Goal: Information Seeking & Learning: Learn about a topic

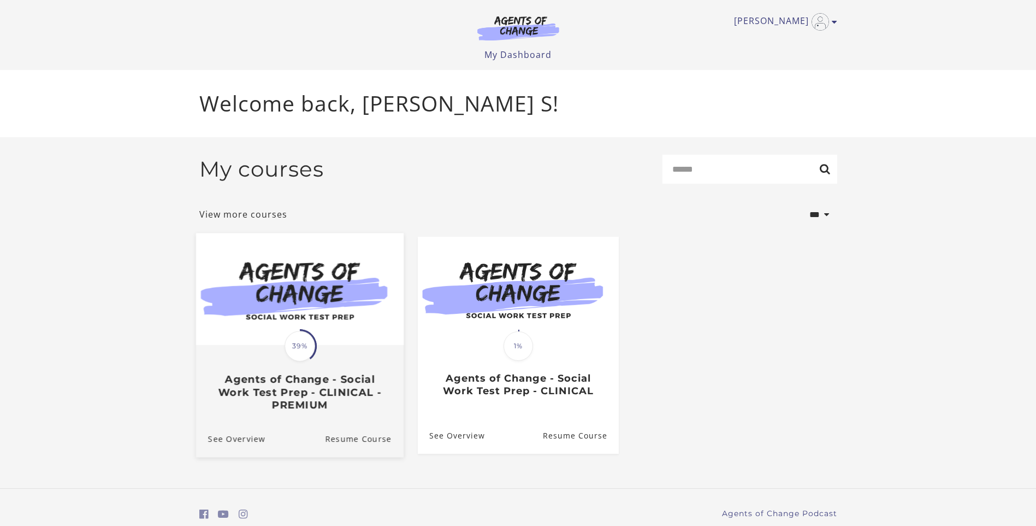
click at [328, 328] on img at bounding box center [300, 289] width 208 height 112
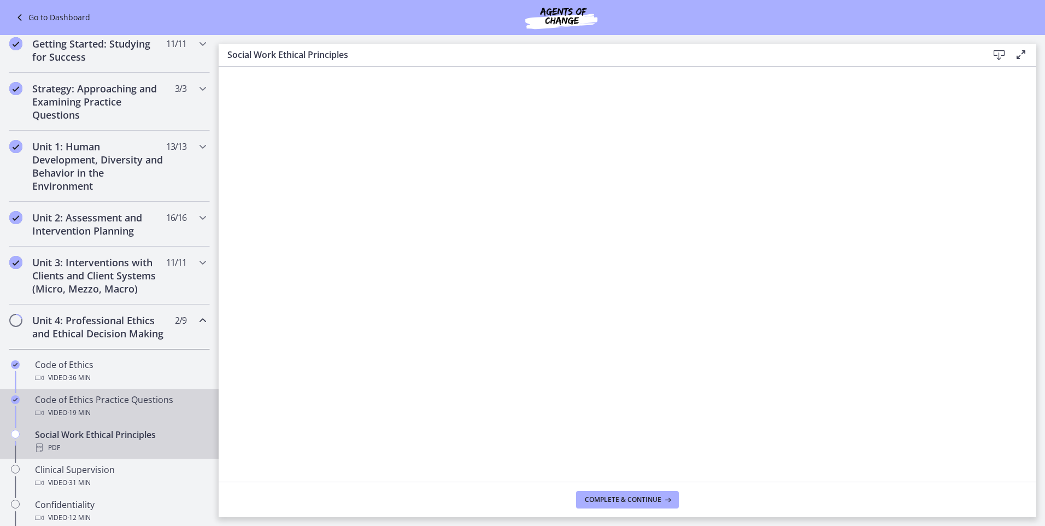
scroll to position [219, 0]
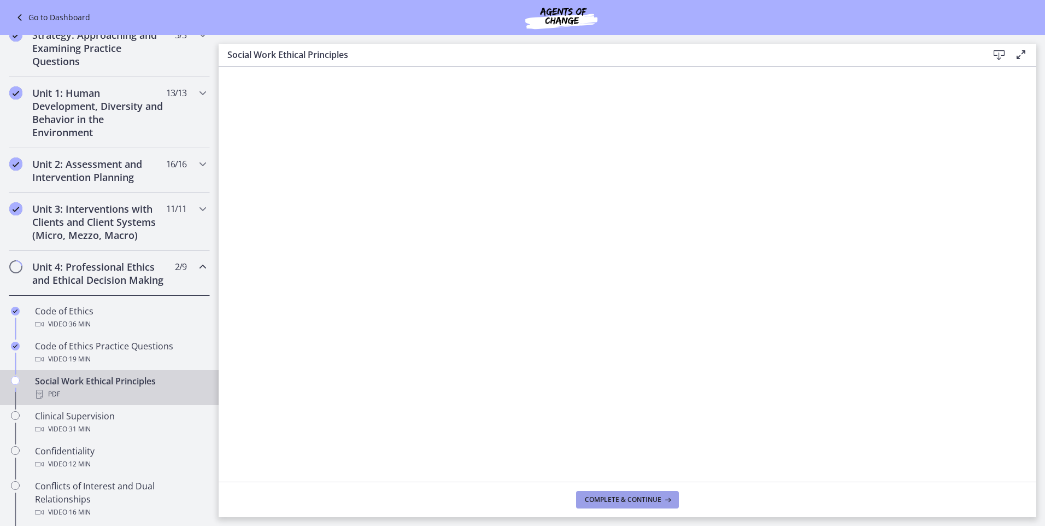
click at [619, 497] on span "Complete & continue" at bounding box center [623, 499] width 76 height 9
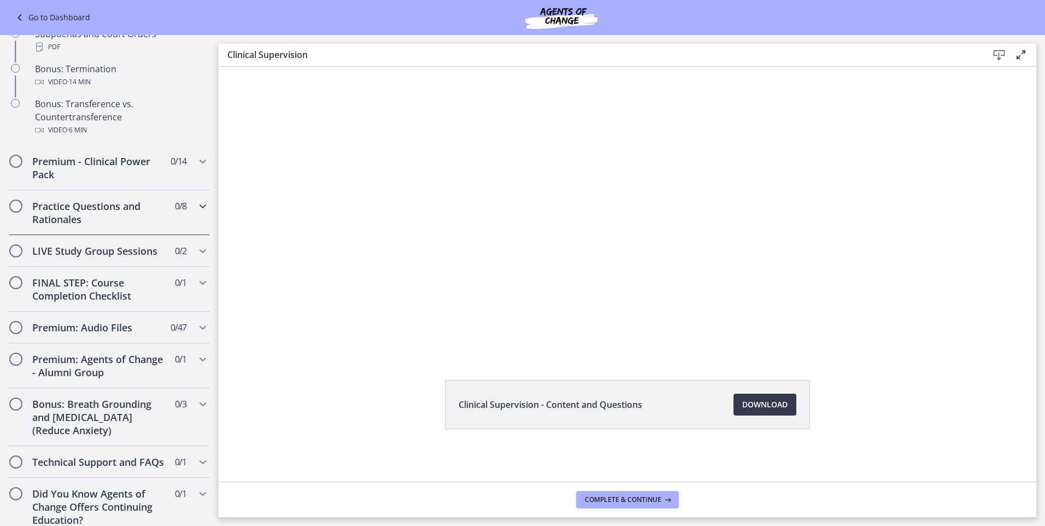
scroll to position [700, 0]
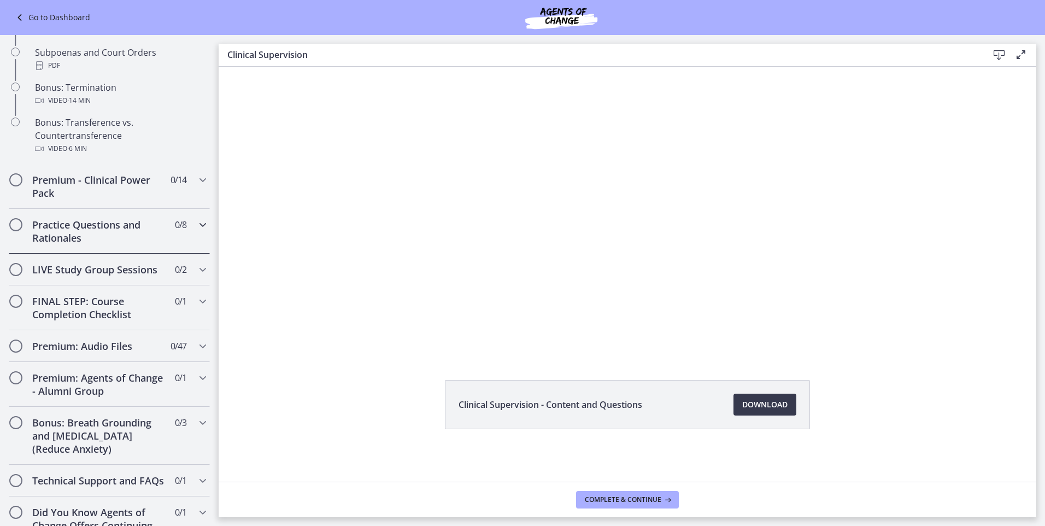
click at [196, 231] on icon "Chapters" at bounding box center [202, 224] width 13 height 13
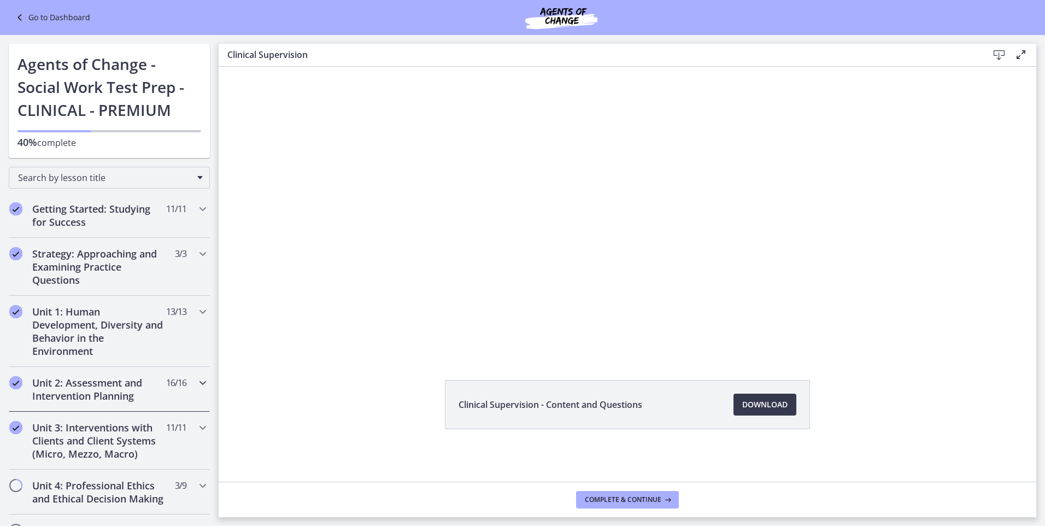
scroll to position [109, 0]
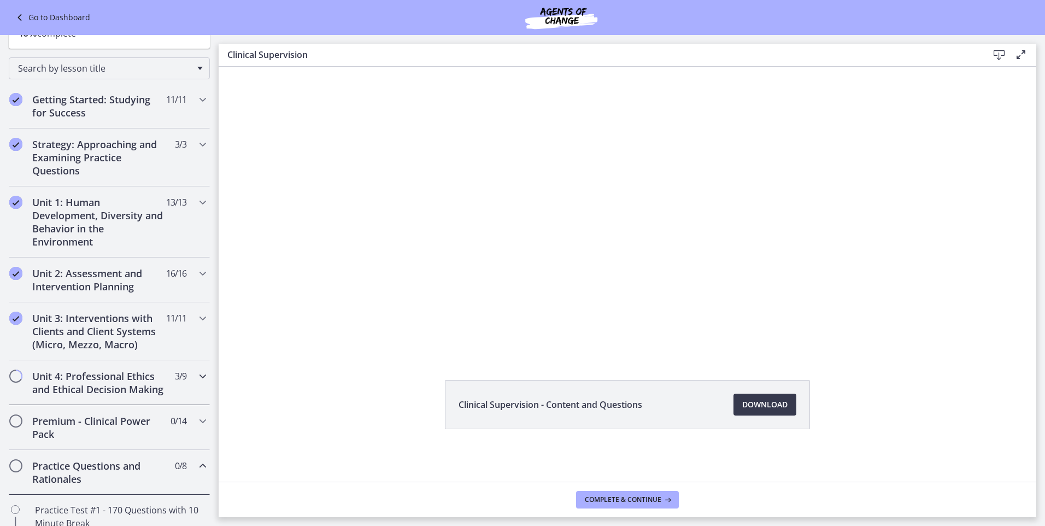
click at [196, 380] on icon "Chapters" at bounding box center [202, 375] width 13 height 13
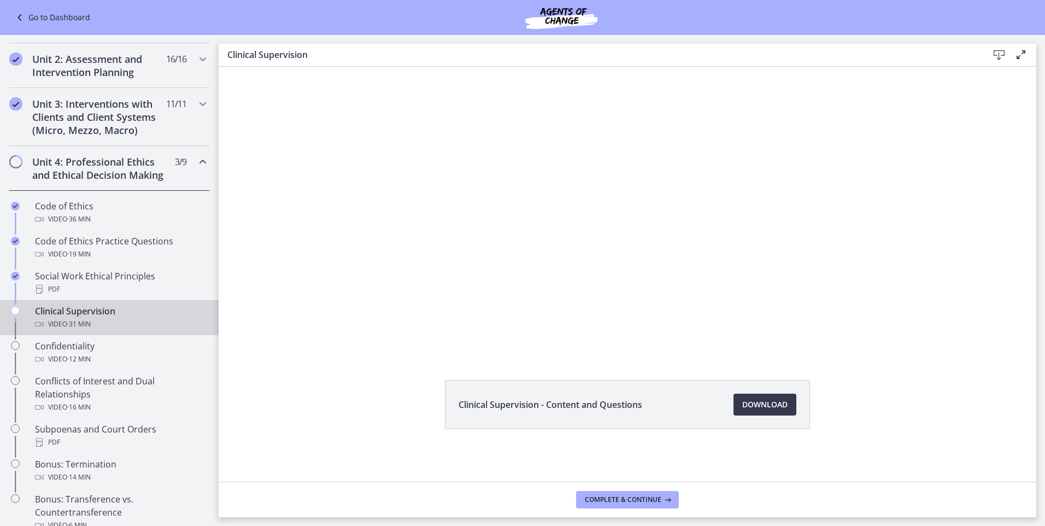
scroll to position [328, 0]
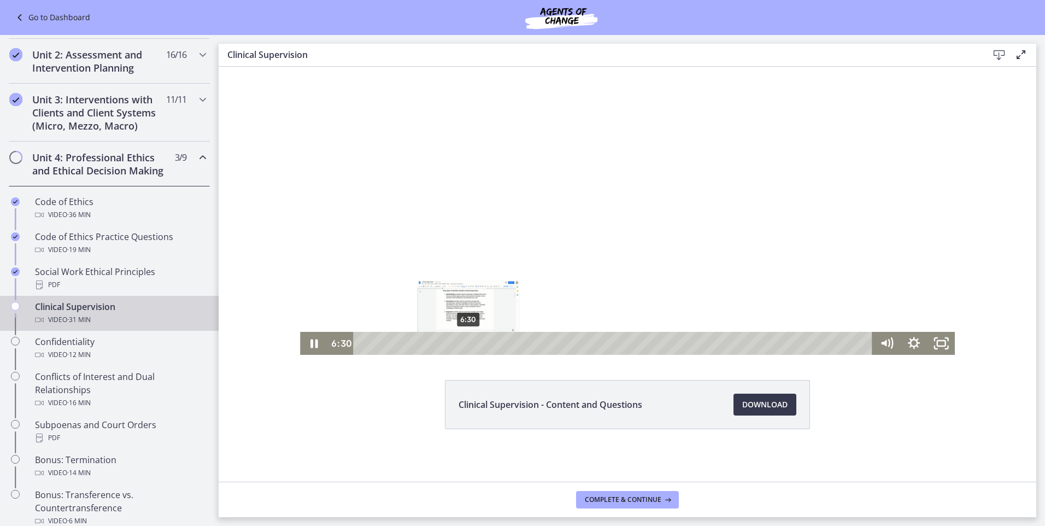
drag, startPoint x: 446, startPoint y: 345, endPoint x: 464, endPoint y: 345, distance: 18.0
click at [464, 345] on div "Playbar" at bounding box center [468, 343] width 8 height 8
click at [540, 336] on div "11:12" at bounding box center [614, 343] width 503 height 23
drag, startPoint x: 547, startPoint y: 344, endPoint x: 560, endPoint y: 344, distance: 13.7
click at [560, 344] on div "Playbar" at bounding box center [564, 343] width 8 height 8
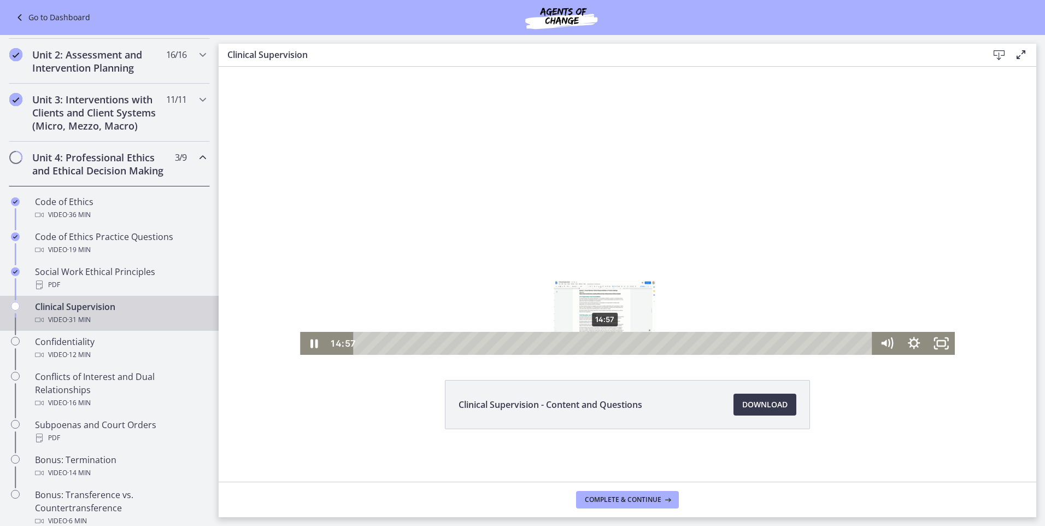
drag, startPoint x: 564, startPoint y: 341, endPoint x: 601, endPoint y: 341, distance: 37.1
click at [601, 341] on div "Playbar" at bounding box center [604, 343] width 8 height 8
click at [618, 344] on div "Playbar" at bounding box center [622, 343] width 8 height 8
drag, startPoint x: 618, startPoint y: 344, endPoint x: 629, endPoint y: 344, distance: 11.5
click at [629, 344] on div "Playbar" at bounding box center [633, 343] width 8 height 8
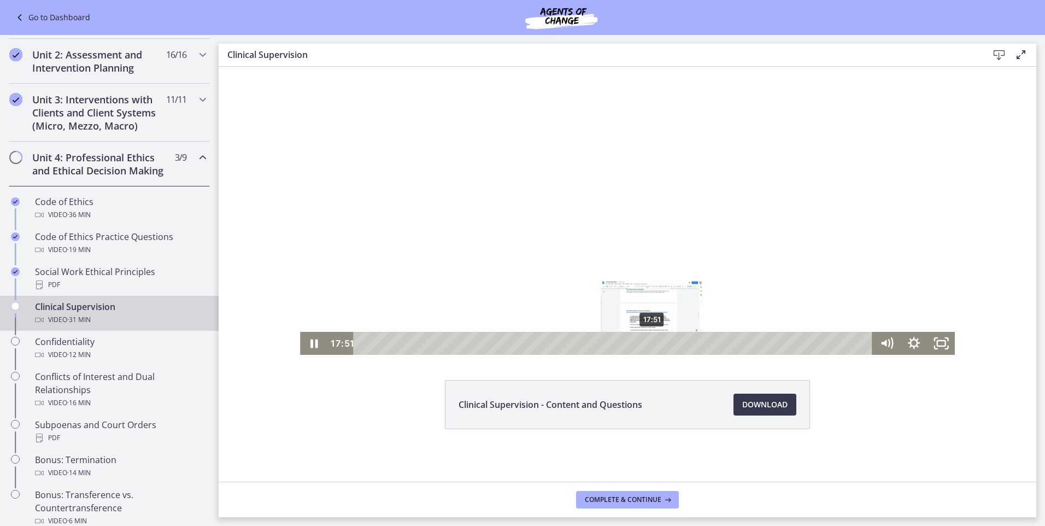
drag, startPoint x: 632, startPoint y: 341, endPoint x: 648, endPoint y: 341, distance: 16.4
click at [648, 341] on div "Playbar" at bounding box center [651, 343] width 8 height 8
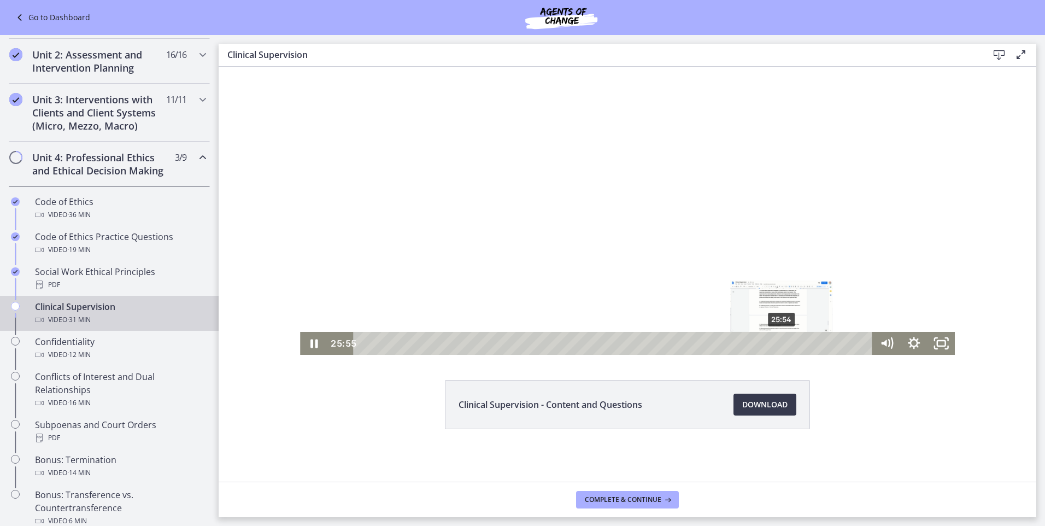
drag, startPoint x: 767, startPoint y: 343, endPoint x: 778, endPoint y: 343, distance: 10.9
click at [778, 343] on div "Playbar" at bounding box center [781, 343] width 8 height 8
drag, startPoint x: 778, startPoint y: 342, endPoint x: 795, endPoint y: 342, distance: 16.9
click at [795, 342] on div "Playbar" at bounding box center [798, 343] width 8 height 8
drag, startPoint x: 796, startPoint y: 344, endPoint x: 811, endPoint y: 344, distance: 14.7
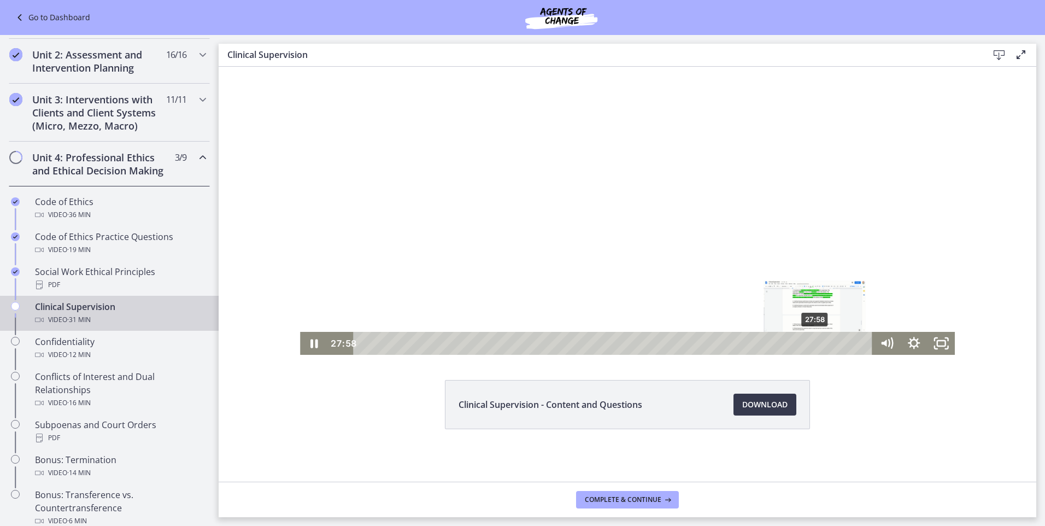
click at [811, 344] on div "Playbar" at bounding box center [815, 343] width 8 height 8
drag, startPoint x: 811, startPoint y: 343, endPoint x: 823, endPoint y: 343, distance: 12.0
click at [823, 343] on div "Playbar" at bounding box center [827, 343] width 8 height 8
click at [844, 343] on div "Playbar" at bounding box center [847, 343] width 8 height 8
drag, startPoint x: 844, startPoint y: 343, endPoint x: 852, endPoint y: 343, distance: 8.2
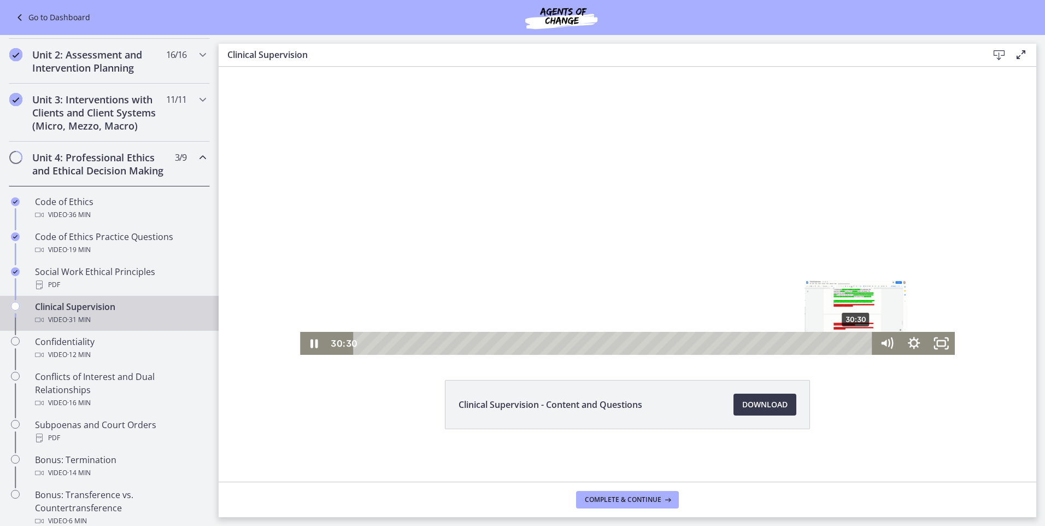
click at [852, 343] on div "Playbar" at bounding box center [855, 343] width 8 height 8
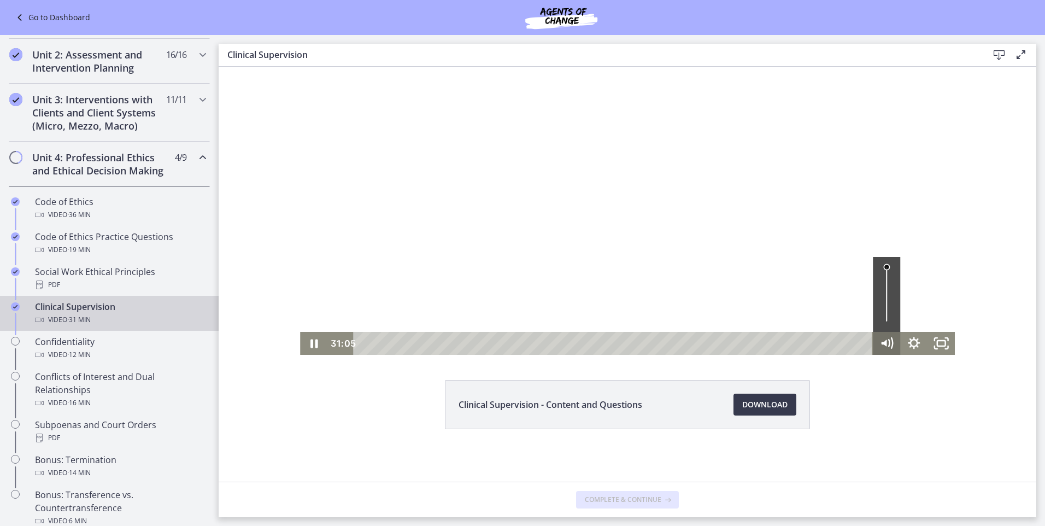
drag, startPoint x: 853, startPoint y: 342, endPoint x: 868, endPoint y: 339, distance: 15.5
click at [868, 339] on div "31:05 31:05" at bounding box center [627, 343] width 655 height 23
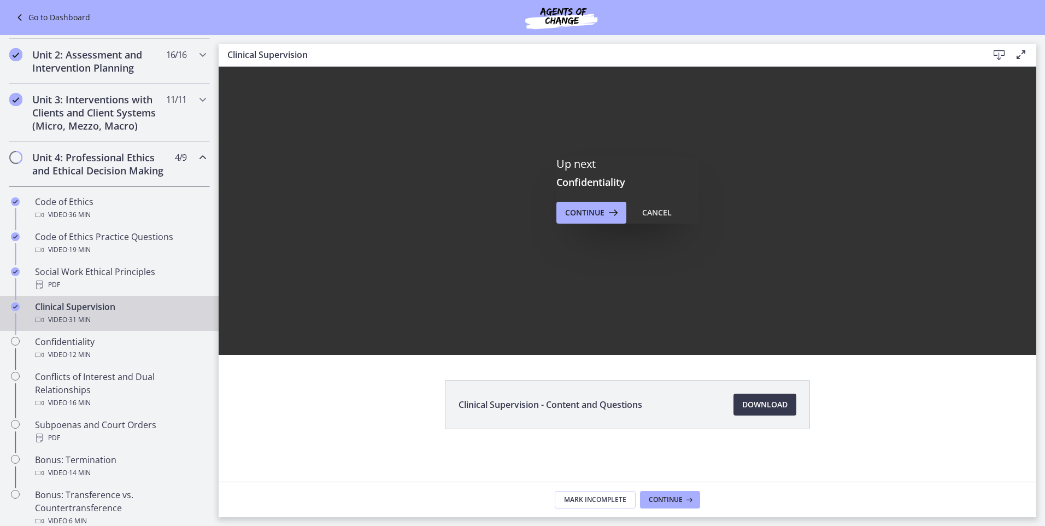
scroll to position [0, 0]
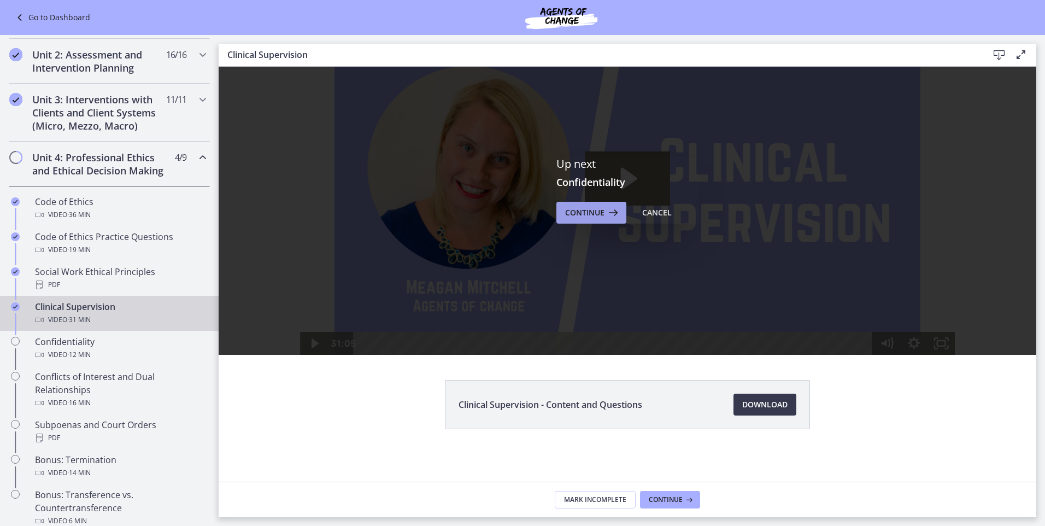
click at [593, 213] on span "Continue" at bounding box center [584, 212] width 39 height 13
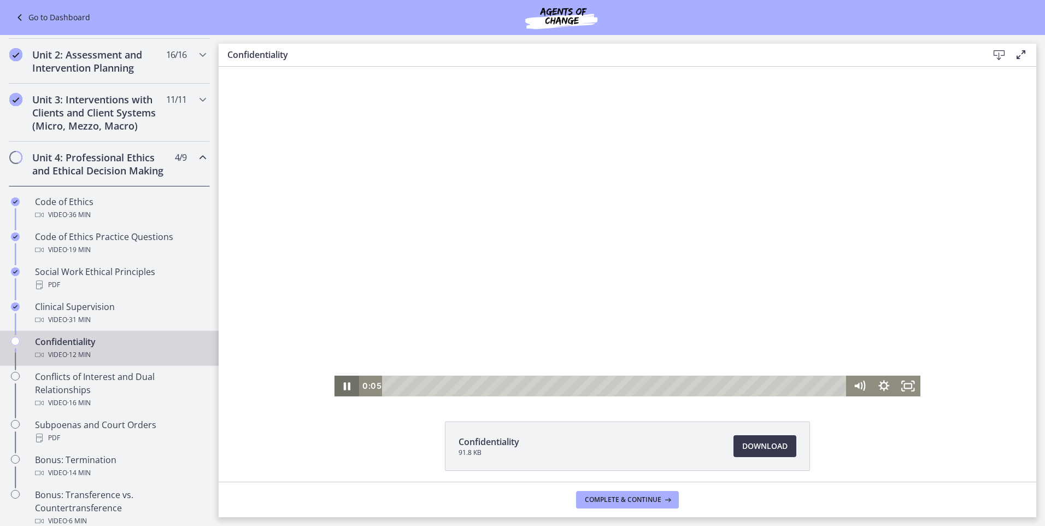
click at [334, 382] on icon "Pause" at bounding box center [346, 385] width 25 height 21
